Goal: Information Seeking & Learning: Learn about a topic

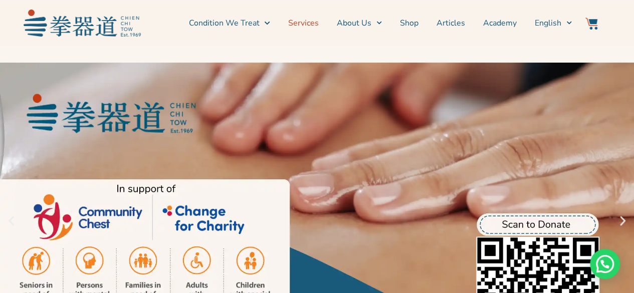
click at [314, 21] on link "Services" at bounding box center [303, 23] width 31 height 25
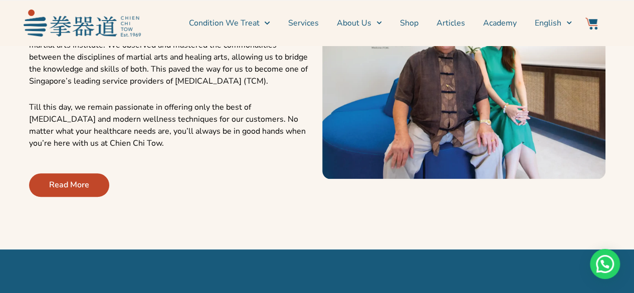
scroll to position [525, 0]
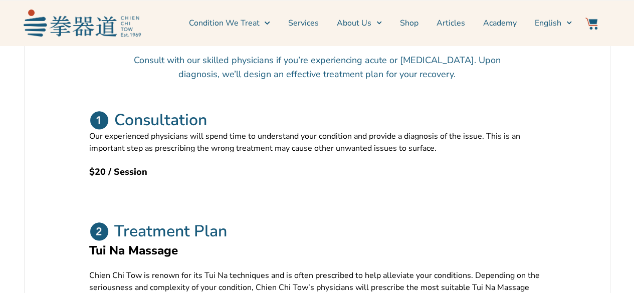
scroll to position [351, 0]
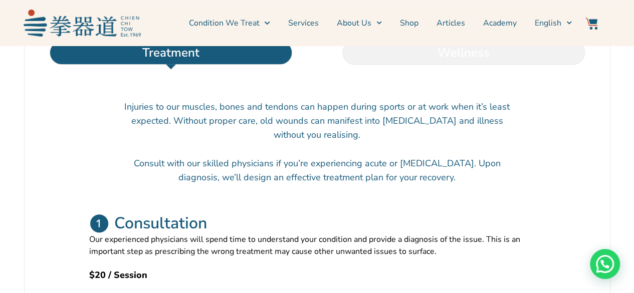
click at [407, 65] on li "Wellness" at bounding box center [463, 53] width 293 height 24
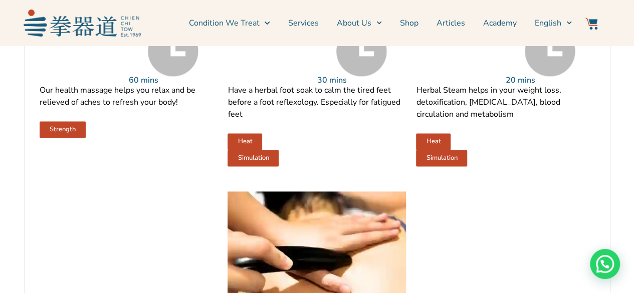
scroll to position [652, 0]
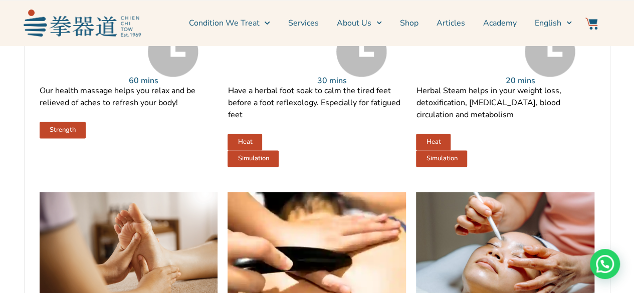
click at [434, 145] on span "Heat" at bounding box center [433, 142] width 15 height 7
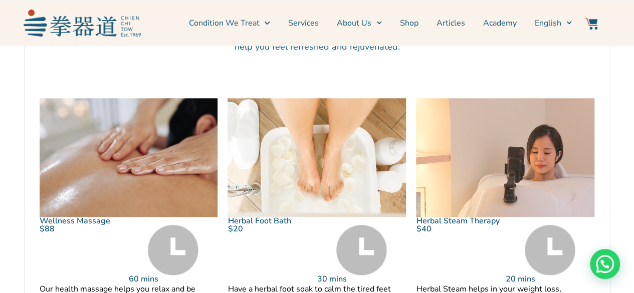
scroll to position [451, 0]
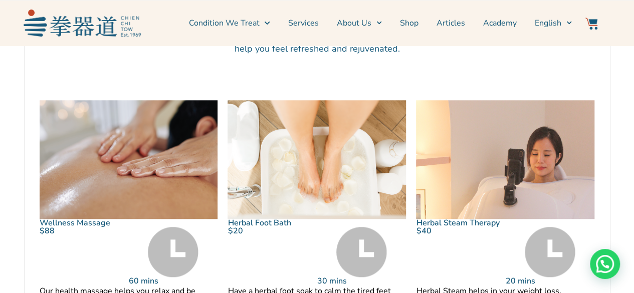
click at [457, 229] on link "Herbal Steam Therapy" at bounding box center [457, 223] width 83 height 11
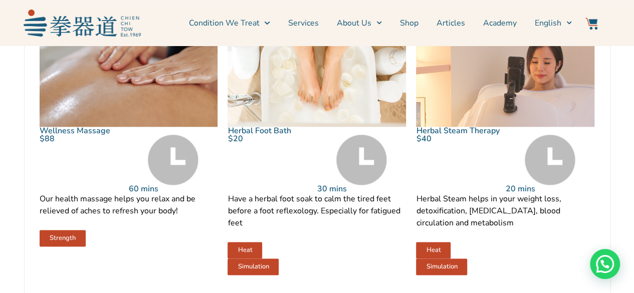
scroll to position [551, 0]
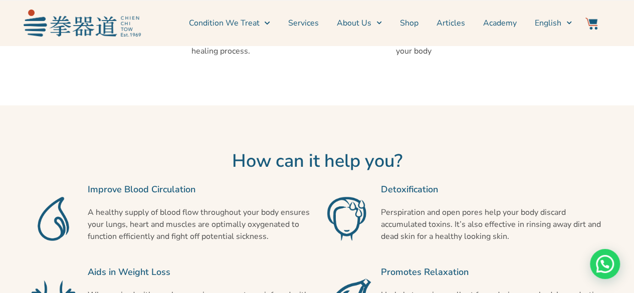
scroll to position [652, 0]
